Goal: Information Seeking & Learning: Learn about a topic

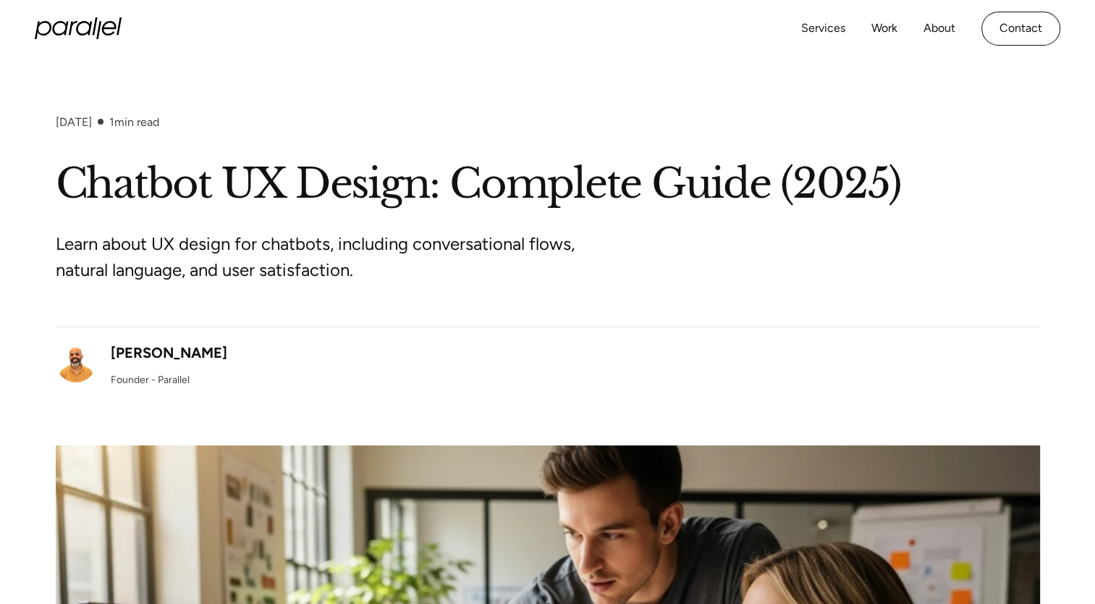
click at [84, 143] on div "September 8, 2025 1 min read" at bounding box center [548, 136] width 984 height 43
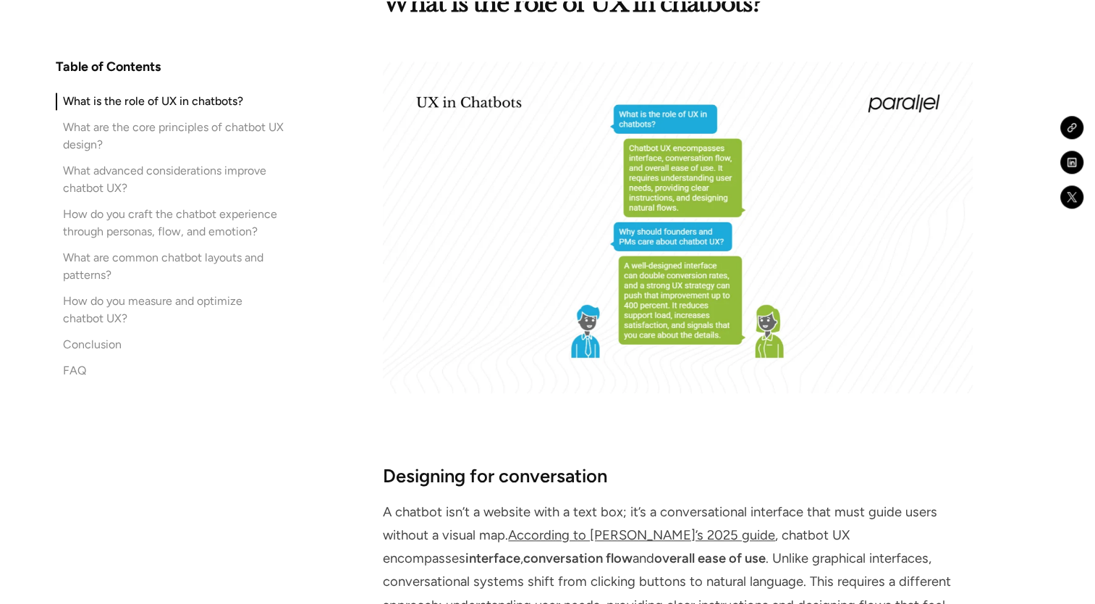
scroll to position [1592, 0]
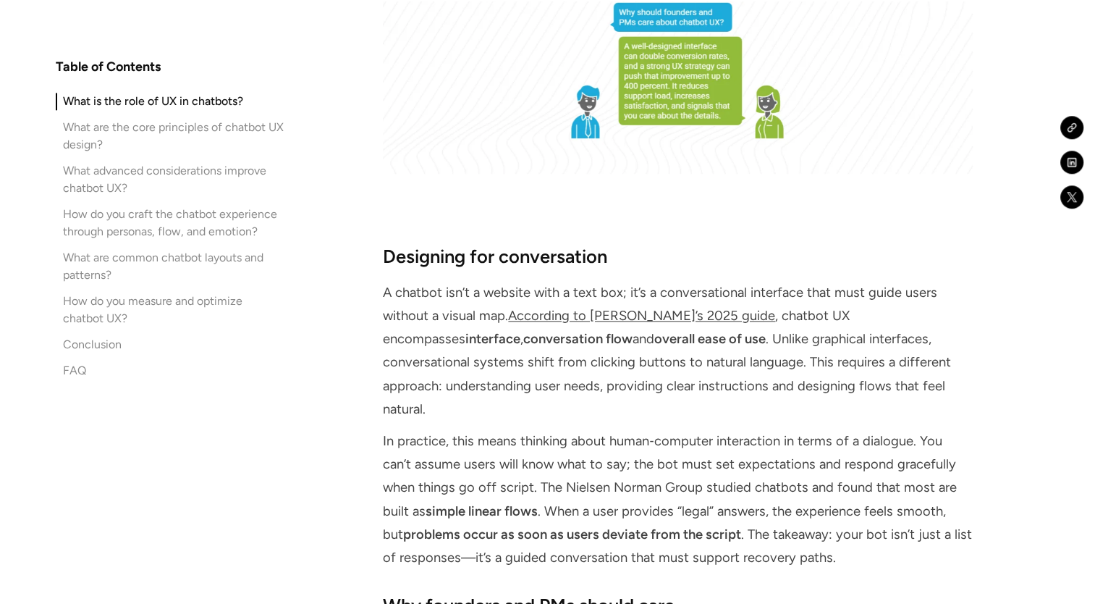
click at [643, 316] on link "According to [PERSON_NAME]’s 2025 guide" at bounding box center [641, 316] width 267 height 16
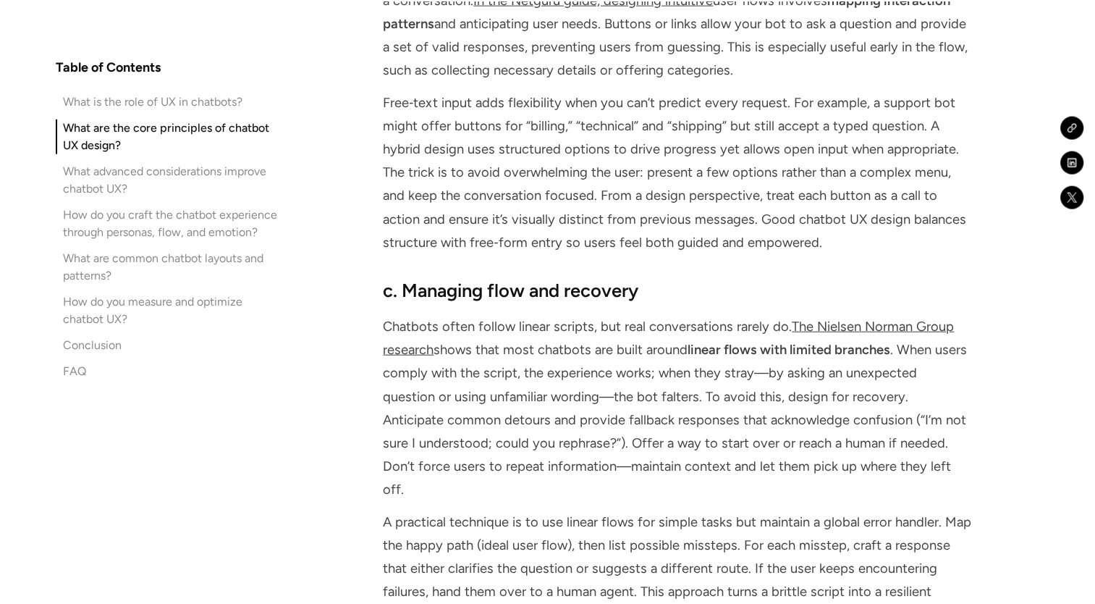
scroll to position [3584, 0]
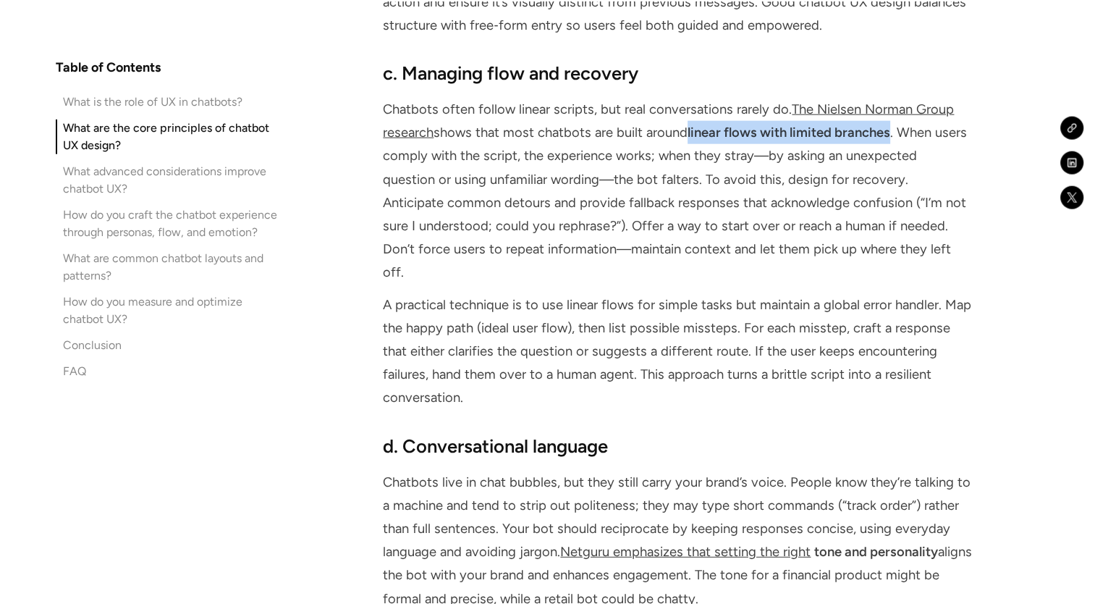
drag, startPoint x: 894, startPoint y: 108, endPoint x: 692, endPoint y: 106, distance: 201.9
click at [692, 124] on strong "linear flows with limited branches" at bounding box center [789, 132] width 203 height 16
copy strong "linear flows with limited branches"
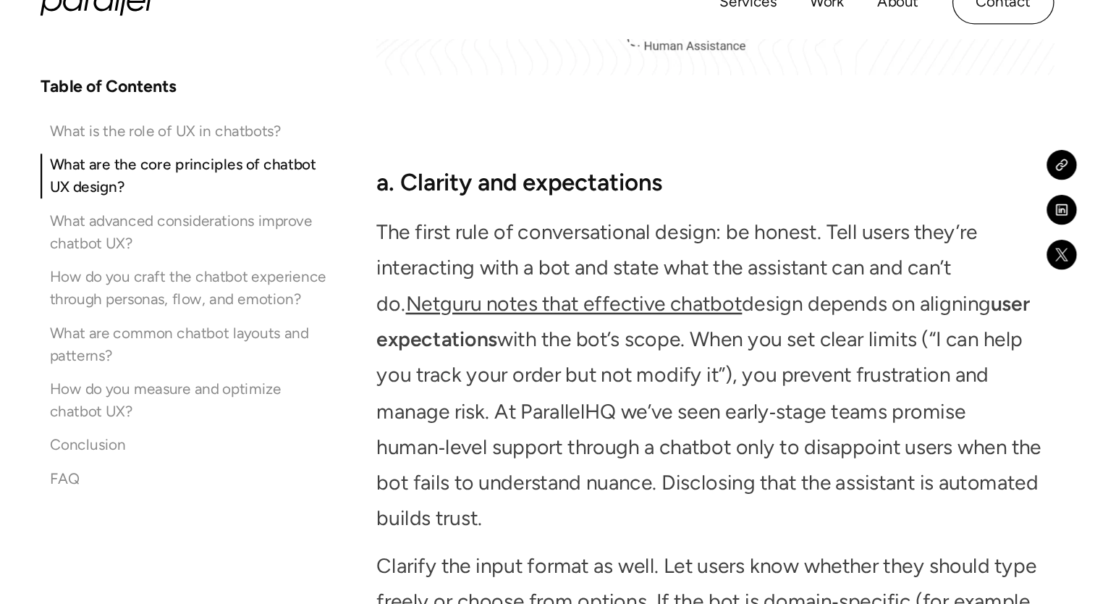
scroll to position [3222, 0]
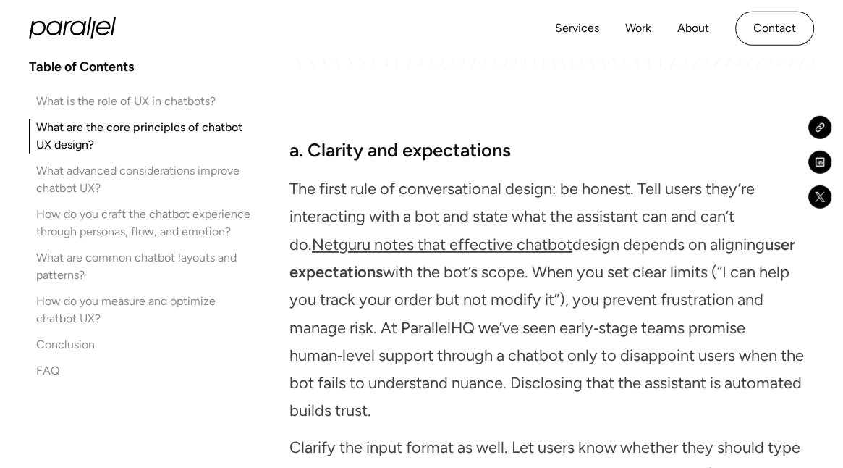
click at [28, 42] on div "Services Work About Careers Contact LinkedIn Twitter (X)" at bounding box center [421, 28] width 843 height 57
